Goal: Information Seeking & Learning: Learn about a topic

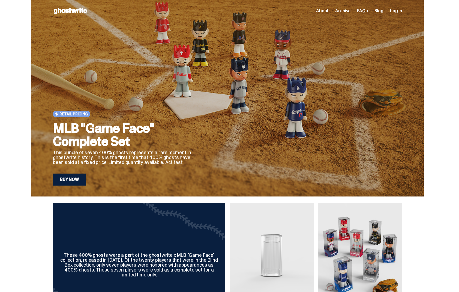
drag, startPoint x: 171, startPoint y: 52, endPoint x: 91, endPoint y: 66, distance: 81.4
click at [91, 66] on div "Retail Pricing MLB "Game Face" Complete Set This bundle of seven 400% ghosts re…" at bounding box center [124, 111] width 142 height 149
drag, startPoint x: 109, startPoint y: 57, endPoint x: 78, endPoint y: 60, distance: 31.3
click at [78, 60] on div "Retail Pricing MLB "Game Face" Complete Set This bundle of seven 400% ghosts re…" at bounding box center [124, 111] width 142 height 149
click at [104, 67] on div "Retail Pricing MLB "Game Face" Complete Set This bundle of seven 400% ghosts re…" at bounding box center [124, 111] width 142 height 149
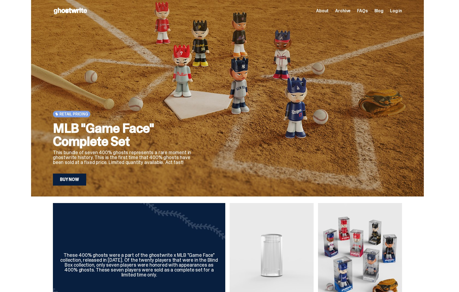
click at [347, 12] on span "Archive" at bounding box center [342, 11] width 15 height 4
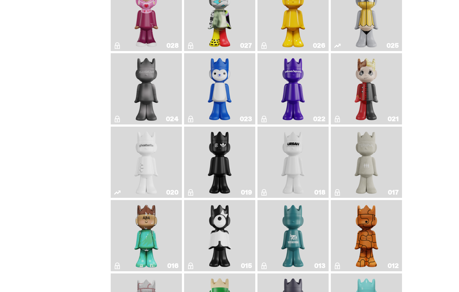
scroll to position [553, 0]
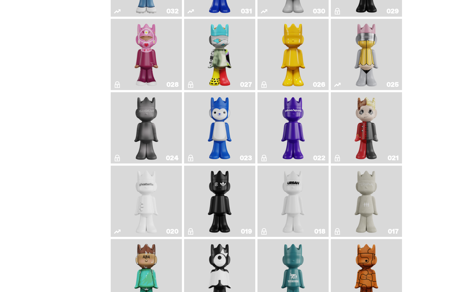
click at [220, 79] on img "What The MSCHF" at bounding box center [220, 54] width 29 height 67
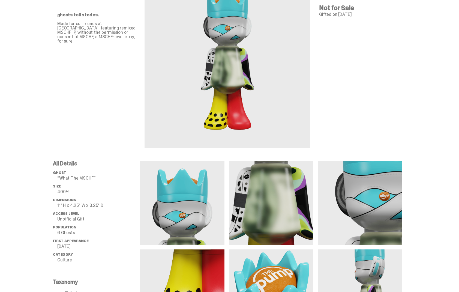
scroll to position [118, 0]
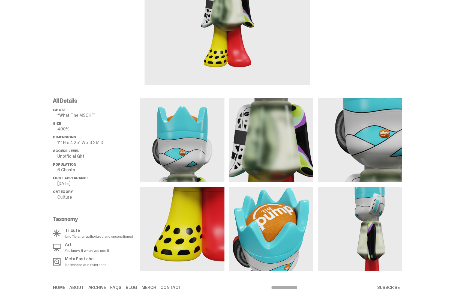
drag, startPoint x: 275, startPoint y: 126, endPoint x: 331, endPoint y: 179, distance: 77.4
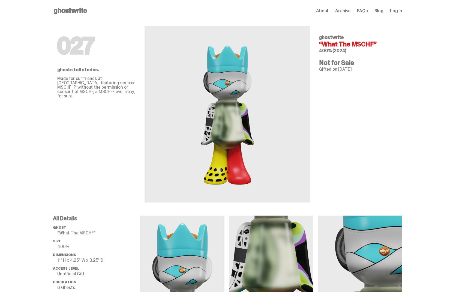
scroll to position [0, 0]
click at [71, 10] on use at bounding box center [70, 11] width 33 height 7
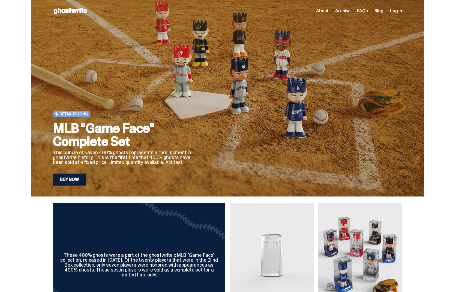
click at [326, 12] on span "About" at bounding box center [322, 11] width 13 height 4
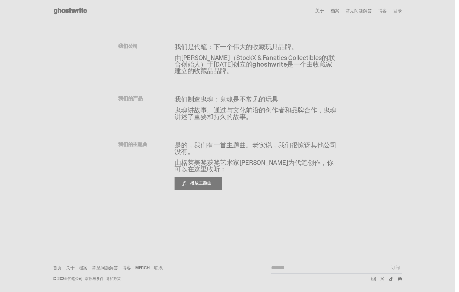
scroll to position [0, 0]
click at [338, 12] on span "档案" at bounding box center [335, 11] width 9 height 4
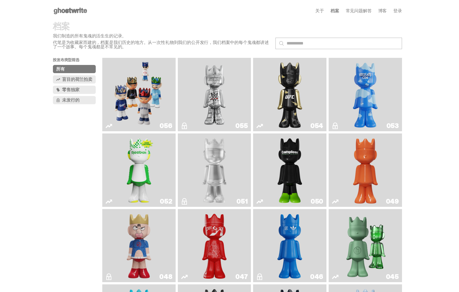
scroll to position [55, 0]
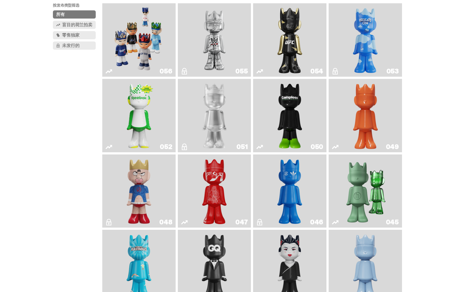
click at [305, 140] on img "无营地的" at bounding box center [290, 115] width 30 height 69
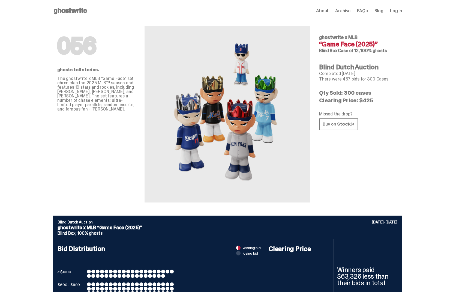
drag, startPoint x: 190, startPoint y: 80, endPoint x: 158, endPoint y: 70, distance: 33.9
click at [0, 86] on html "Open main menu Home About Archive FAQs Blog Log in About Archive FAQs" at bounding box center [227, 146] width 455 height 292
click at [172, 73] on img at bounding box center [228, 114] width 120 height 150
drag, startPoint x: 71, startPoint y: 45, endPoint x: 76, endPoint y: 49, distance: 6.4
click at [134, 48] on h1 "056" at bounding box center [96, 46] width 79 height 22
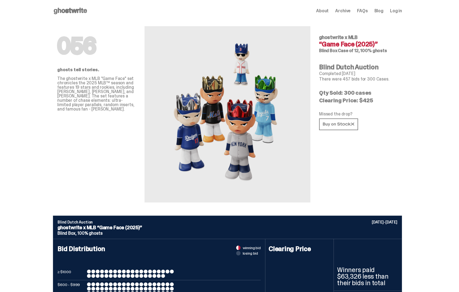
click at [74, 49] on h1 "056" at bounding box center [96, 46] width 79 height 22
drag, startPoint x: 62, startPoint y: 45, endPoint x: 102, endPoint y: 47, distance: 40.8
click at [102, 47] on h1 "056" at bounding box center [96, 46] width 79 height 22
copy h1 "056"
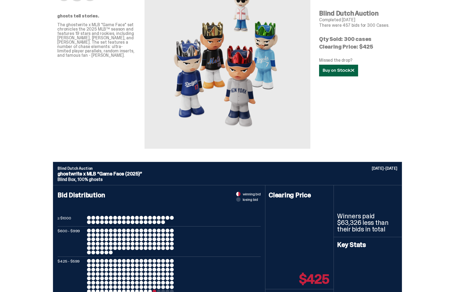
scroll to position [139, 0]
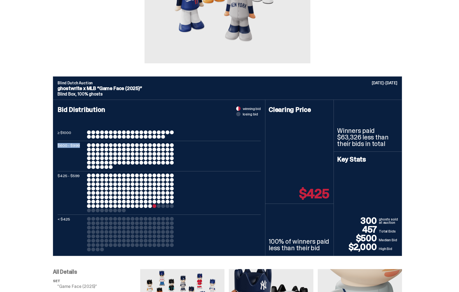
drag, startPoint x: 141, startPoint y: 142, endPoint x: 145, endPoint y: 142, distance: 3.6
click at [145, 142] on div "≥ $1000 $600 - $999 $425 - $599 < $425" at bounding box center [159, 190] width 203 height 121
click at [132, 161] on div at bounding box center [130, 156] width 87 height 26
drag, startPoint x: 115, startPoint y: 158, endPoint x: 114, endPoint y: 144, distance: 13.7
click at [114, 144] on div at bounding box center [130, 156] width 87 height 26
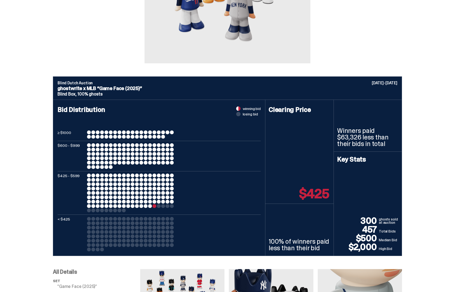
drag, startPoint x: 153, startPoint y: 170, endPoint x: 132, endPoint y: 166, distance: 20.6
click at [153, 170] on div "≥ $1000 $600 - $999 $425 - $599 < $425" at bounding box center [159, 190] width 203 height 121
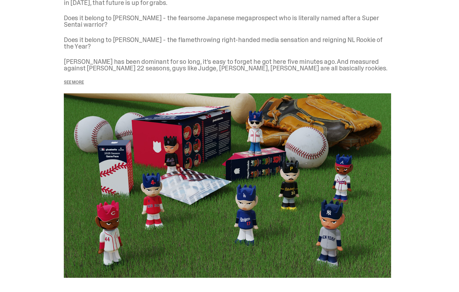
scroll to position [773, 0]
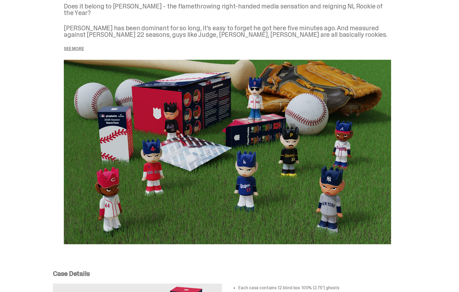
drag, startPoint x: 115, startPoint y: 112, endPoint x: -35, endPoint y: 122, distance: 150.4
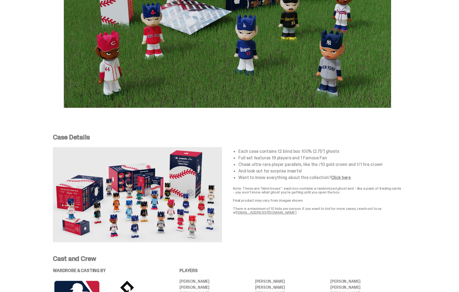
scroll to position [1045, 0]
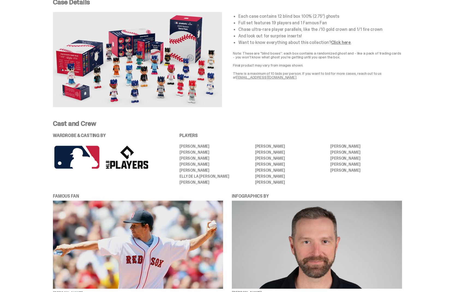
click at [436, 0] on div "Case Details Each case contains 12 blind box 100% (2.75”) ghosts Full set featu…" at bounding box center [227, 53] width 455 height 135
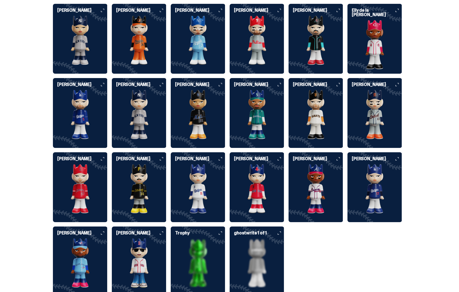
scroll to position [1386, 0]
click at [21, 69] on div "Who's in the set? Our full set features the 19 different players and 1 Famous F…" at bounding box center [227, 142] width 455 height 334
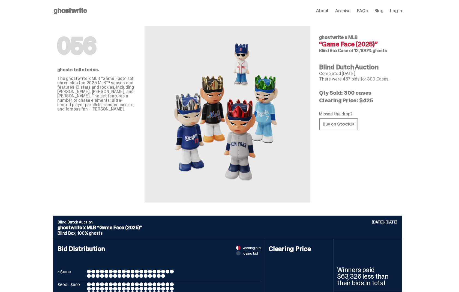
scroll to position [0, 0]
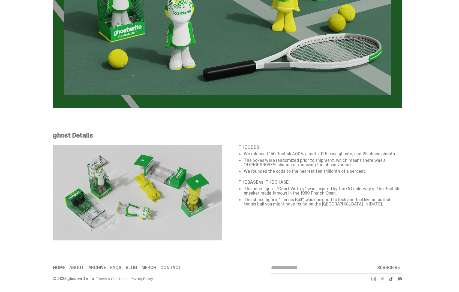
scroll to position [917, 0]
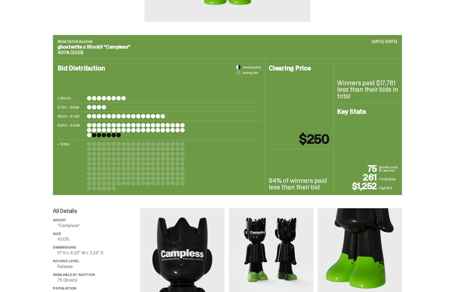
scroll to position [129, 0]
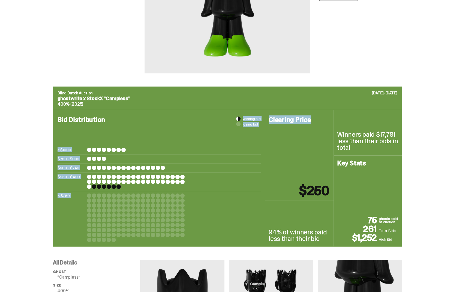
drag, startPoint x: 287, startPoint y: 136, endPoint x: 265, endPoint y: 121, distance: 26.4
click at [265, 121] on div "Bid Distribution winning bid losing bid ≥ $1000 $750 - $999 $500 - $749 $250 - …" at bounding box center [227, 178] width 349 height 137
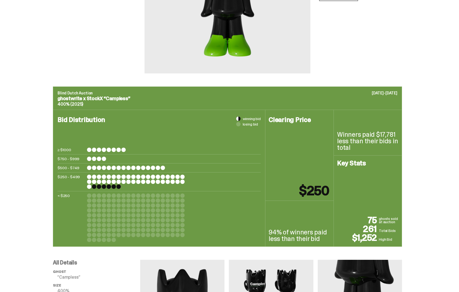
click at [305, 158] on div "Clearing Price $250" at bounding box center [300, 155] width 68 height 91
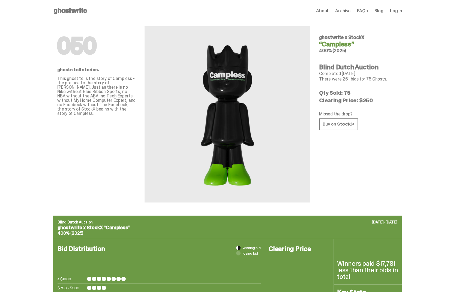
scroll to position [0, 0]
click at [347, 11] on span "Archive" at bounding box center [342, 11] width 15 height 4
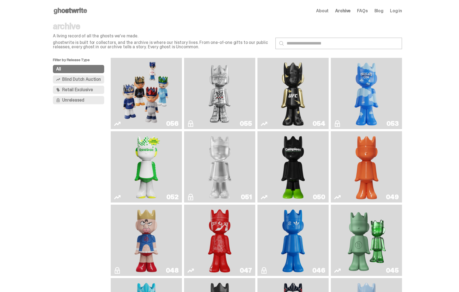
click at [224, 100] on img "I Was There SummerSlam" at bounding box center [220, 93] width 54 height 67
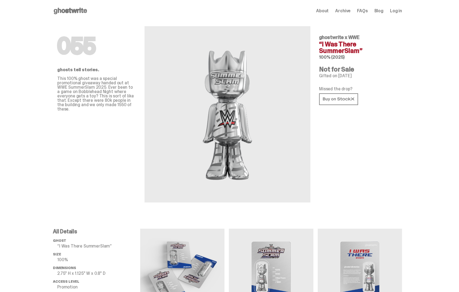
click at [0, 190] on html "Open main menu Home About Archive FAQs Blog Log in About Archive FAQs" at bounding box center [227, 146] width 455 height 292
